Goal: Transaction & Acquisition: Purchase product/service

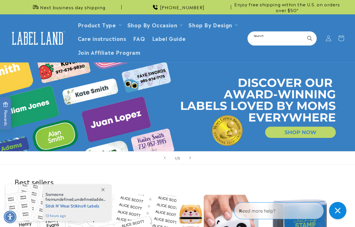
click at [294, 35] on input "Search" at bounding box center [282, 38] width 68 height 13
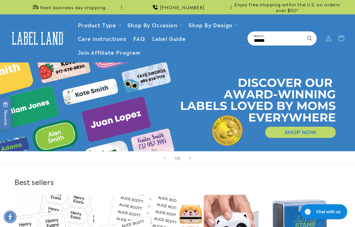
type input "******"
click at [303, 32] on button "Search" at bounding box center [309, 38] width 13 height 13
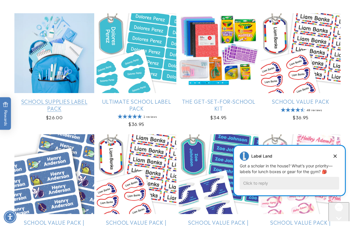
scroll to position [58, 0]
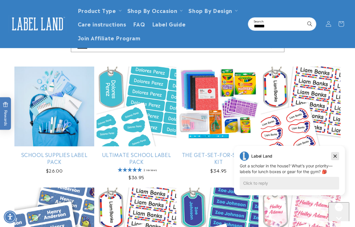
click at [335, 155] on icon "Dismiss campaign" at bounding box center [335, 156] width 6 height 7
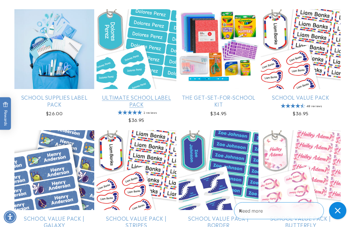
scroll to position [115, 0]
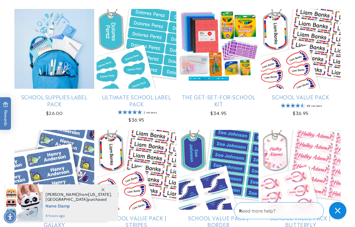
click at [102, 189] on icon at bounding box center [102, 189] width 3 height 3
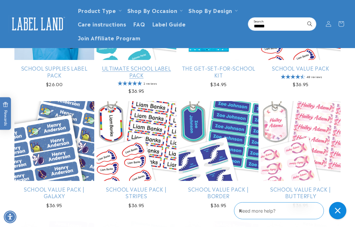
scroll to position [86, 0]
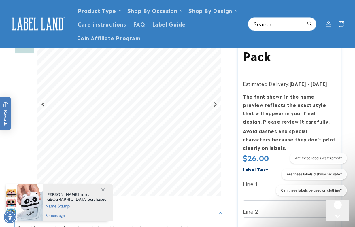
drag, startPoint x: 344, startPoint y: 108, endPoint x: 318, endPoint y: 106, distance: 26.5
click at [344, 108] on div "Description Features" at bounding box center [177, 222] width 355 height 418
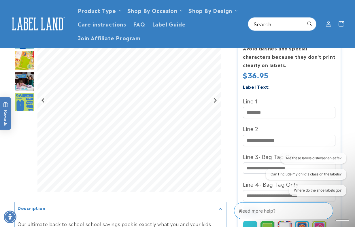
click at [347, 91] on div at bounding box center [177, 207] width 355 height 563
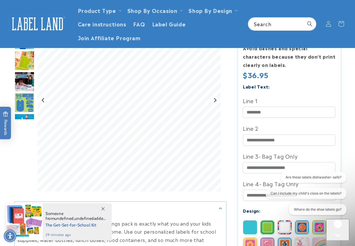
click at [30, 24] on img at bounding box center [38, 24] width 58 height 18
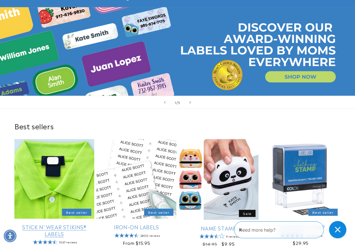
scroll to position [58, 0]
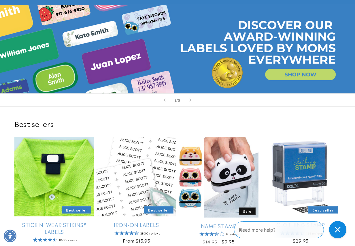
click at [59, 222] on link "Stick N' Wear Stikins® Labels" at bounding box center [54, 229] width 80 height 14
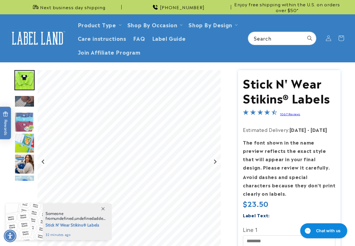
click at [104, 211] on span at bounding box center [103, 209] width 10 height 10
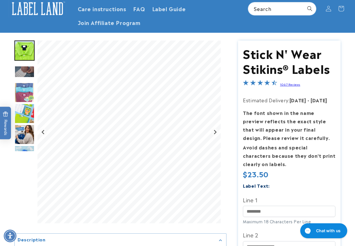
scroll to position [58, 0]
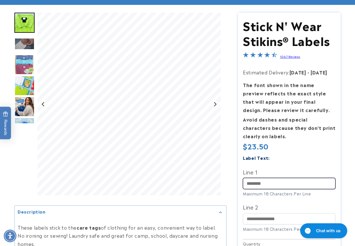
click at [260, 185] on input "Line 1" at bounding box center [289, 183] width 92 height 11
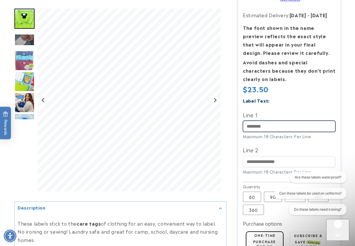
scroll to position [115, 0]
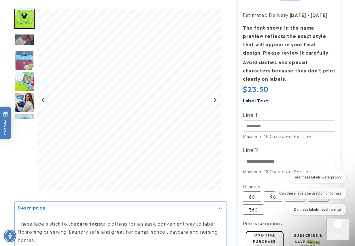
click at [340, 243] on icon "Close gorgias live chat" at bounding box center [338, 246] width 6 height 6
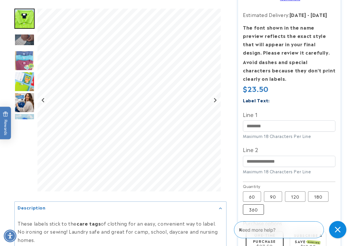
click at [255, 210] on label "360 Variant sold out or unavailable" at bounding box center [253, 210] width 21 height 10
click at [346, 138] on div at bounding box center [177, 147] width 355 height 384
click at [263, 119] on label "Line 1" at bounding box center [289, 114] width 92 height 9
click at [263, 121] on input "Line 1" at bounding box center [289, 126] width 92 height 11
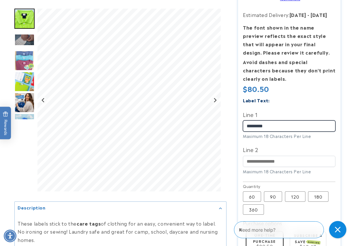
type input "*********"
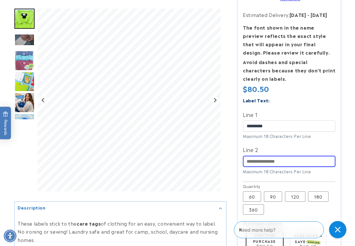
click at [345, 131] on div at bounding box center [177, 147] width 355 height 384
click at [266, 162] on input "Line 2" at bounding box center [289, 161] width 92 height 11
click at [341, 233] on div "Close gorgias live chat" at bounding box center [337, 230] width 13 height 13
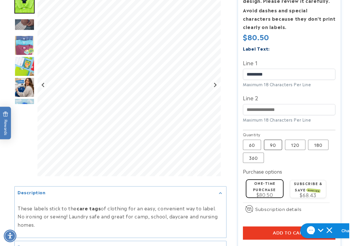
scroll to position [173, 0]
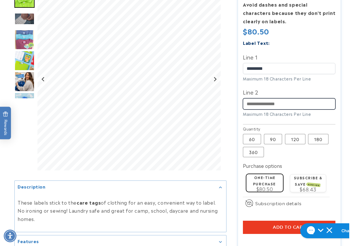
click at [262, 105] on input "Line 2" at bounding box center [289, 103] width 92 height 11
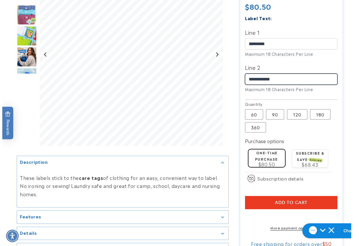
scroll to position [230, 0]
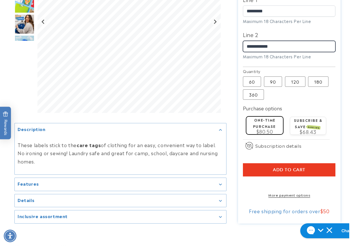
type input "**********"
click at [264, 174] on button "Add to cart" at bounding box center [289, 170] width 92 height 13
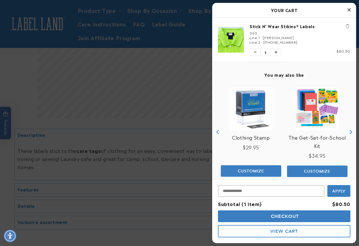
click at [261, 220] on button "Checkout" at bounding box center [284, 217] width 132 height 12
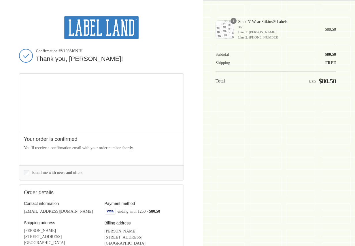
click at [344, 110] on div "Thank you for your purchase! Confirmation #V198M6NJH Thank you, [PERSON_NAME]! …" at bounding box center [177, 173] width 352 height 346
